Goal: Transaction & Acquisition: Register for event/course

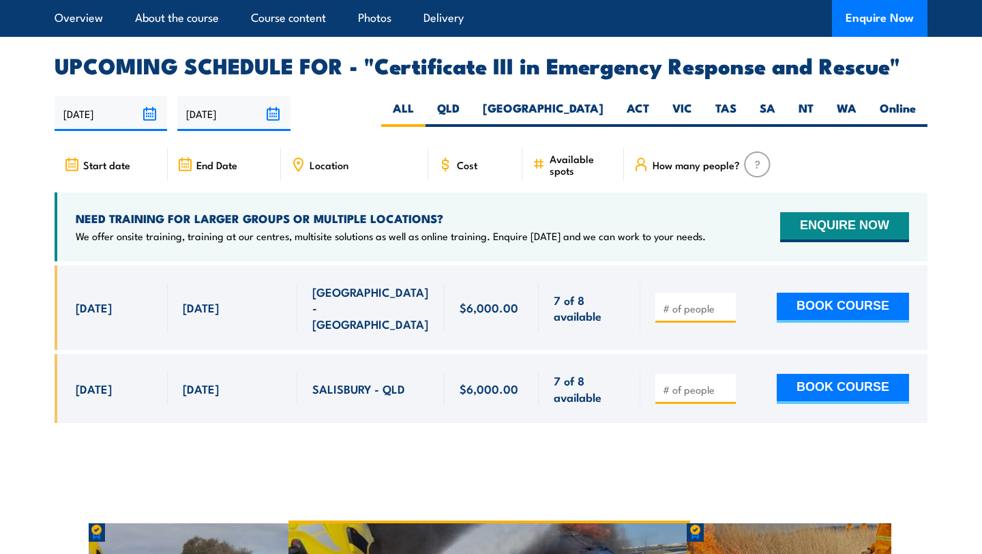
scroll to position [3162, 0]
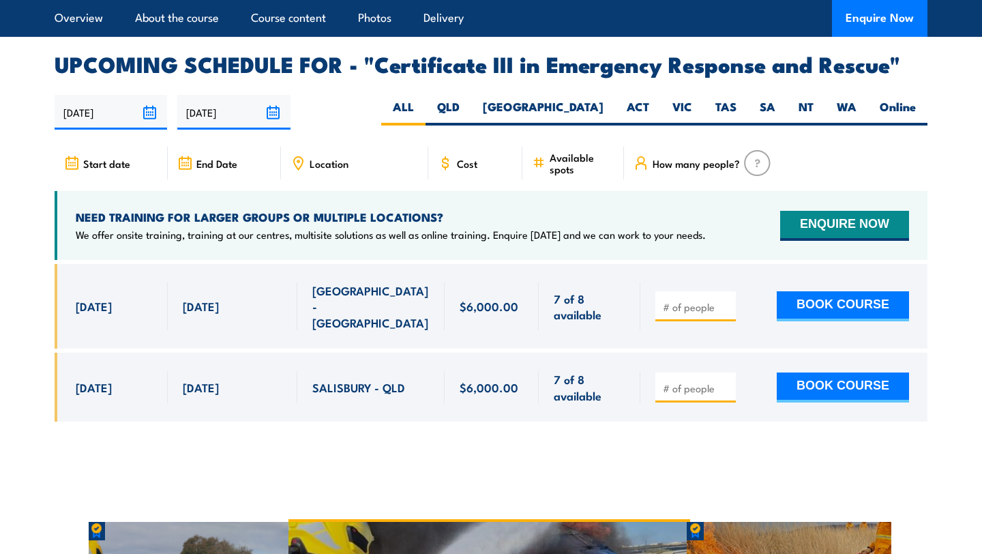
click at [316, 282] on div "[GEOGRAPHIC_DATA] - [GEOGRAPHIC_DATA]" at bounding box center [370, 306] width 117 height 48
click at [321, 282] on span "[GEOGRAPHIC_DATA] - [GEOGRAPHIC_DATA]" at bounding box center [370, 306] width 117 height 48
click at [817, 291] on button "BOOK COURSE" at bounding box center [843, 306] width 132 height 30
click at [696, 300] on input "number" at bounding box center [697, 307] width 68 height 14
type input "1"
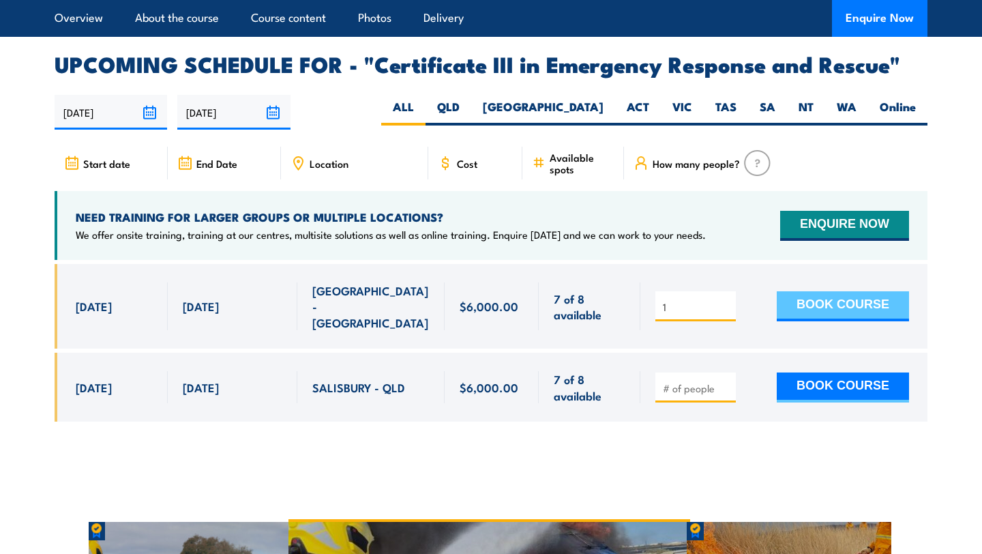
click at [788, 291] on button "BOOK COURSE" at bounding box center [843, 306] width 132 height 30
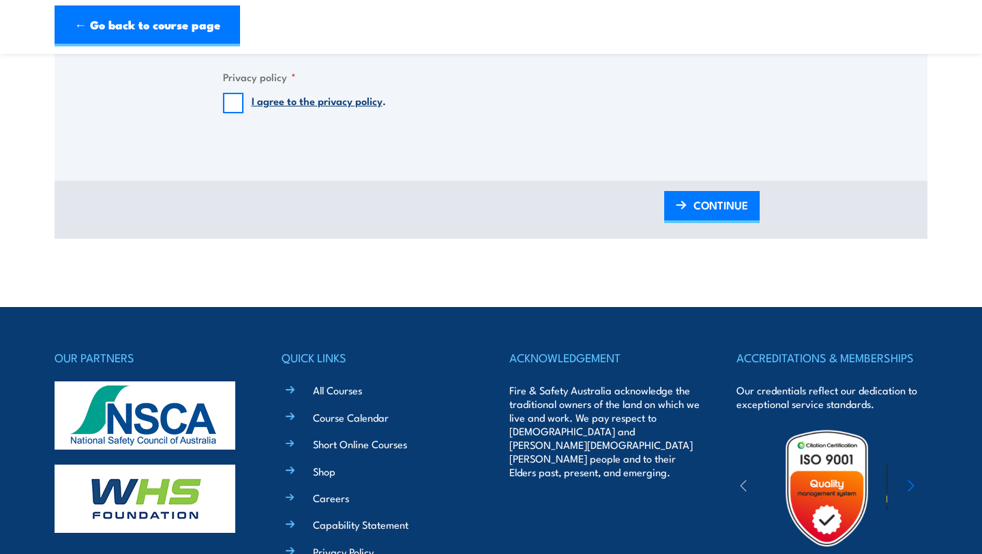
scroll to position [1235, 0]
